Goal: Information Seeking & Learning: Find specific fact

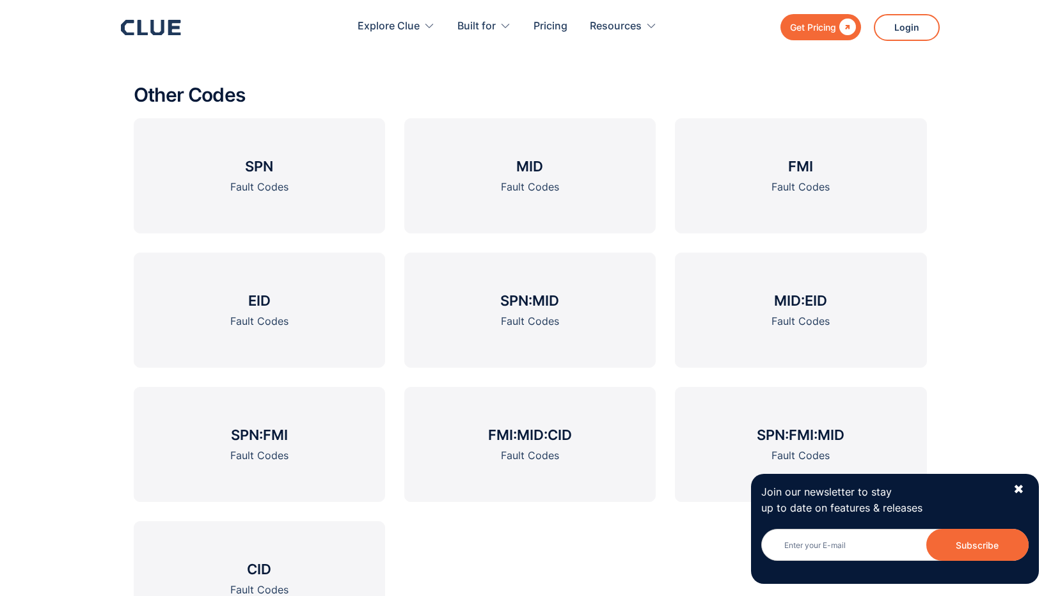
scroll to position [1722, 0]
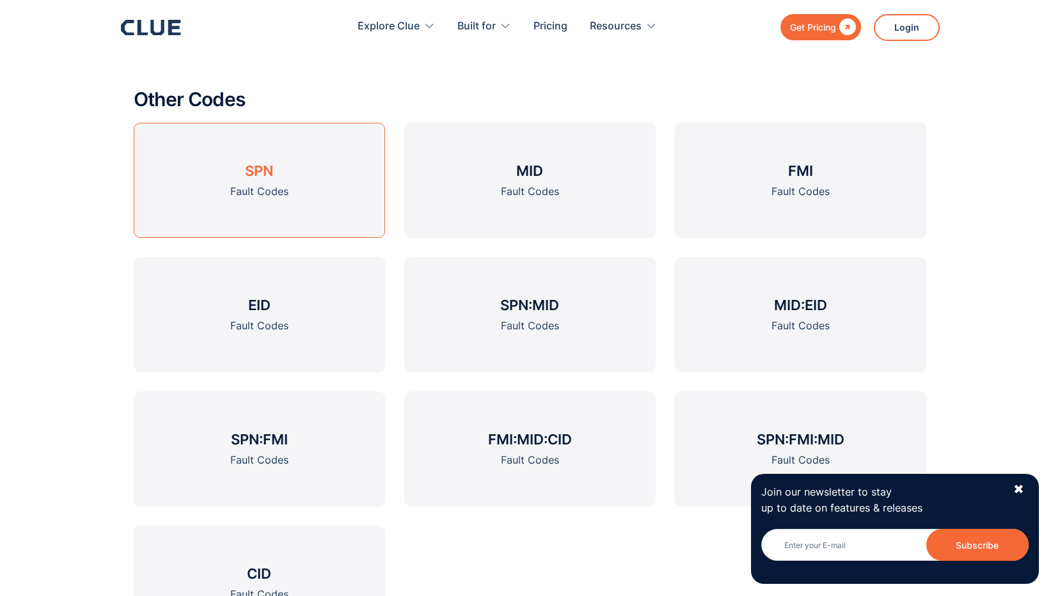
click at [265, 190] on div "Fault Codes" at bounding box center [259, 192] width 58 height 16
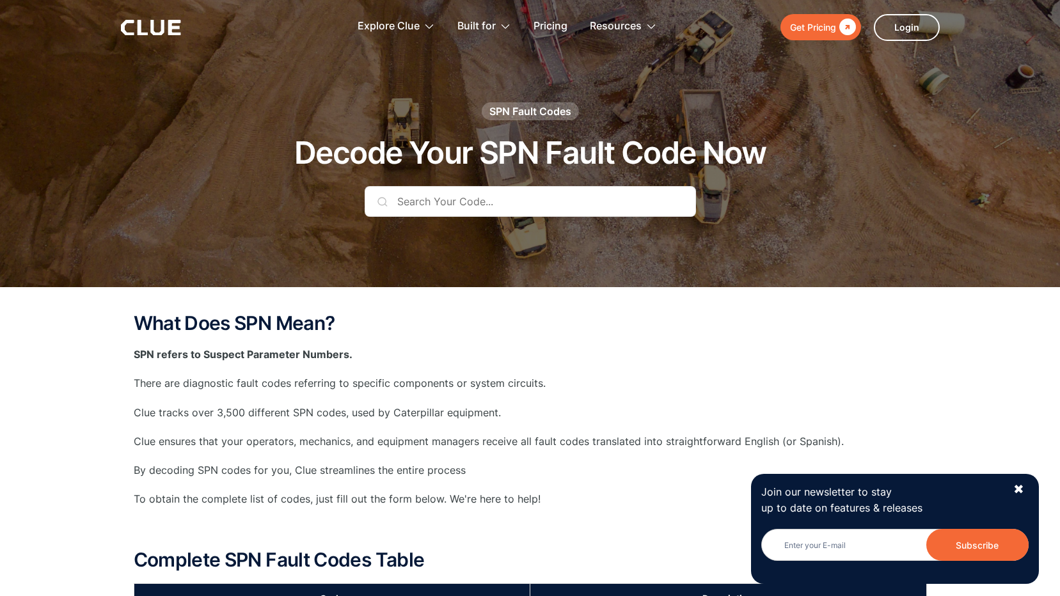
click at [454, 206] on input "text" at bounding box center [531, 201] width 332 height 31
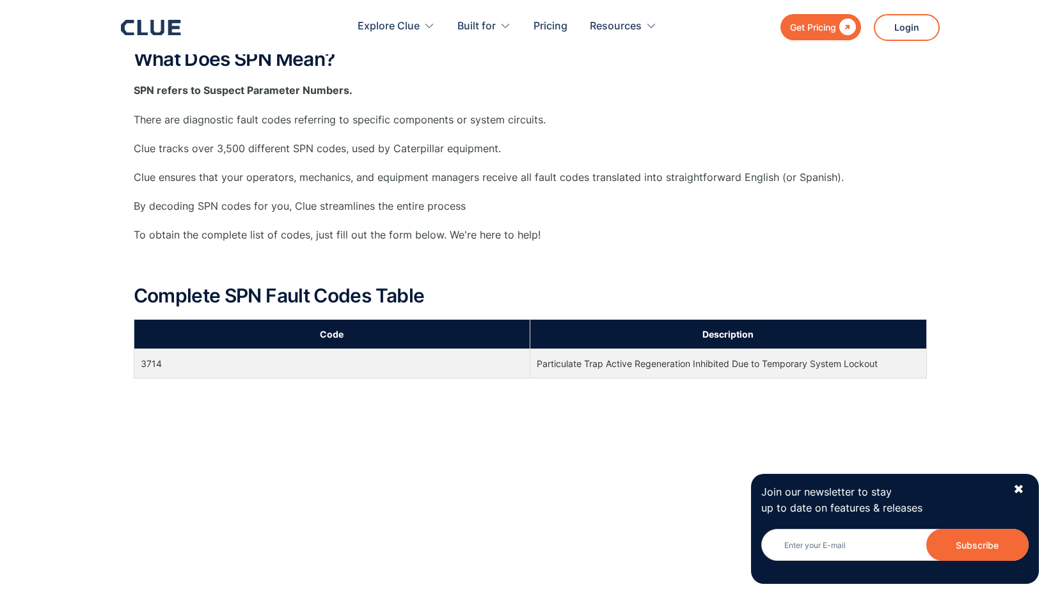
scroll to position [320, 0]
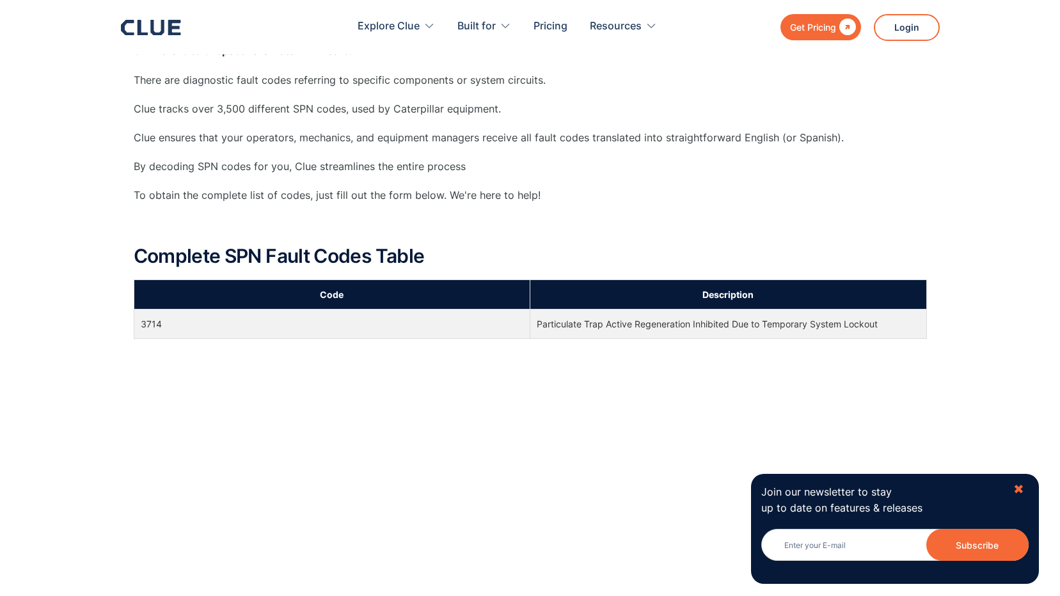
type input "3714"
click at [1019, 490] on div "✖" at bounding box center [1019, 490] width 11 height 16
